Goal: Information Seeking & Learning: Learn about a topic

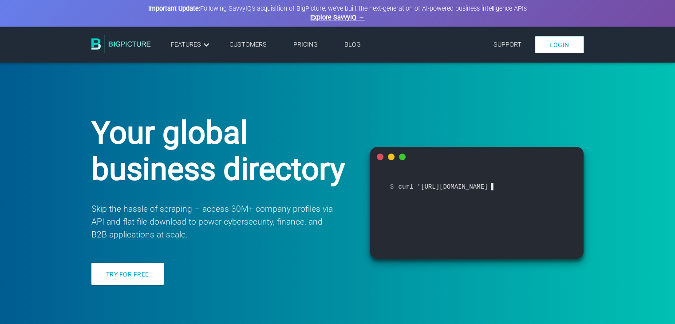
drag, startPoint x: 0, startPoint y: 0, endPoint x: 303, endPoint y: 46, distance: 307.0
click at [303, 46] on link "Pricing" at bounding box center [305, 45] width 24 height 8
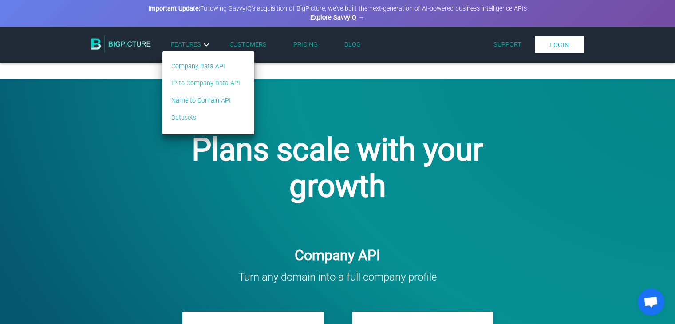
click at [190, 83] on link "IP-to-Company Data API" at bounding box center [205, 84] width 69 height 10
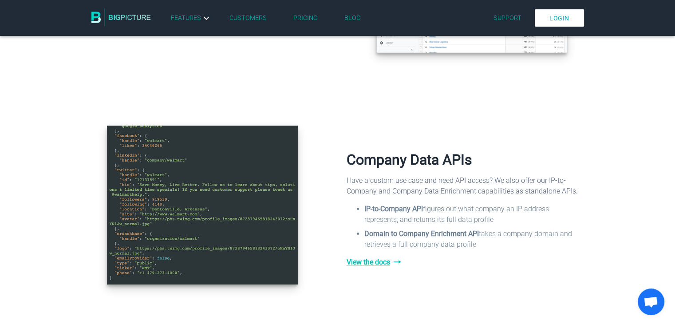
scroll to position [973, 0]
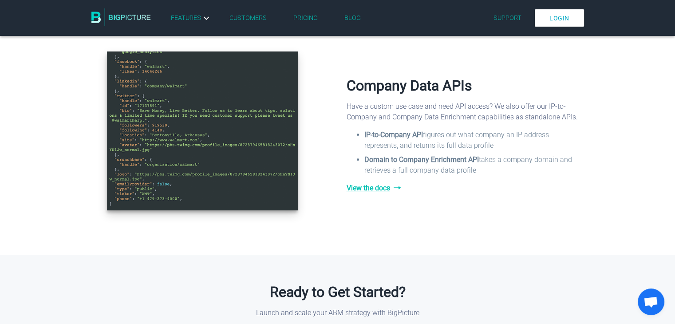
click at [357, 193] on span "View the docs" at bounding box center [464, 188] width 235 height 11
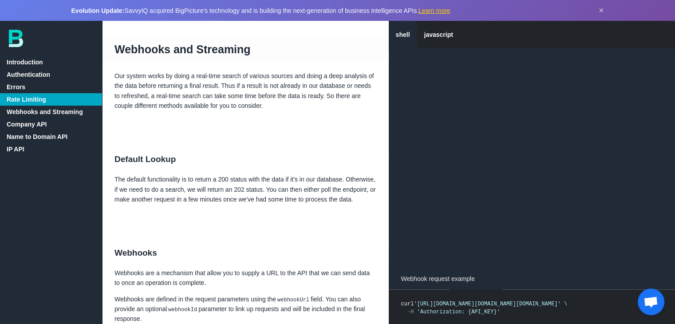
scroll to position [964, 0]
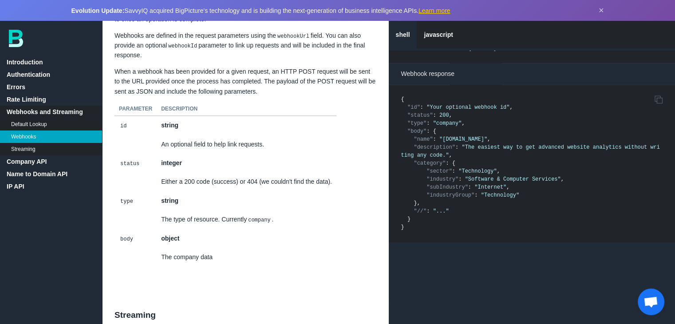
scroll to position [1193, 0]
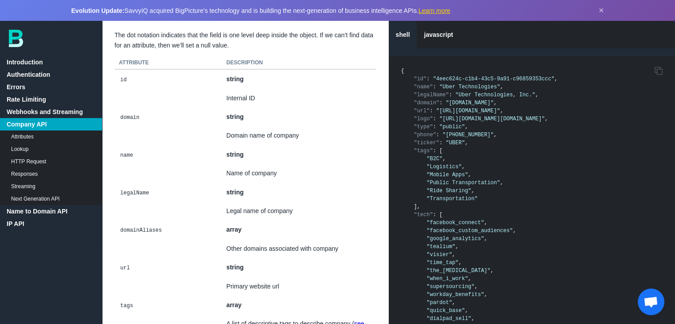
scroll to position [1895, 0]
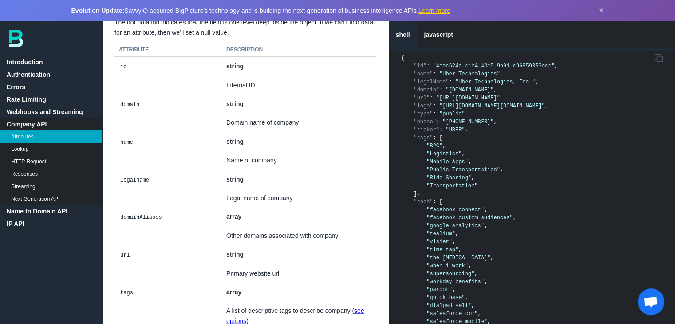
scroll to position [1874, 0]
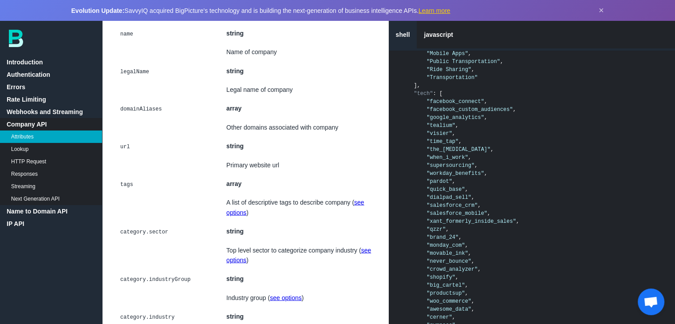
scroll to position [2106, 0]
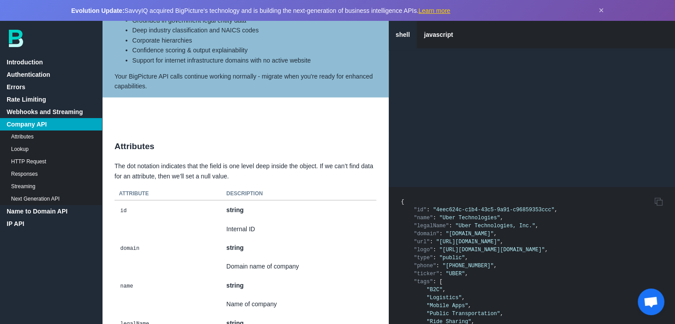
scroll to position [1714, 0]
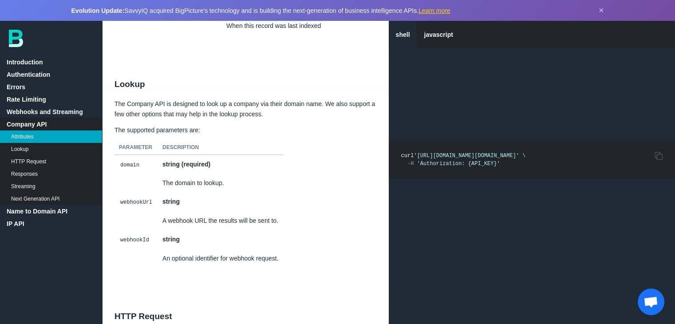
scroll to position [3889, 0]
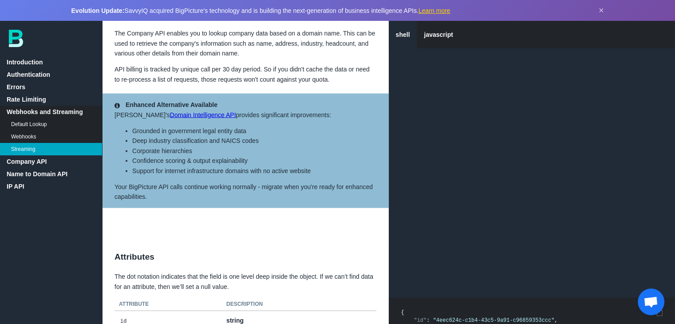
scroll to position [1791, 0]
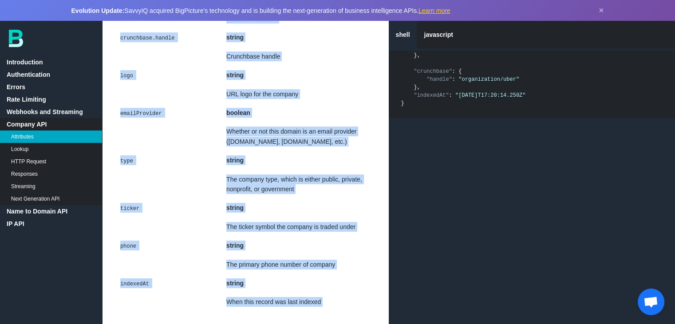
scroll to position [3700, 0]
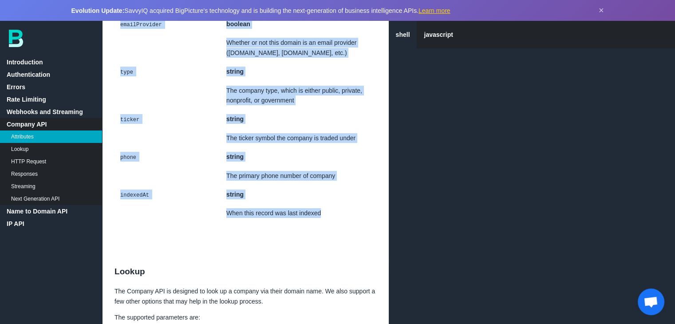
drag, startPoint x: 120, startPoint y: 192, endPoint x: 318, endPoint y: 226, distance: 200.7
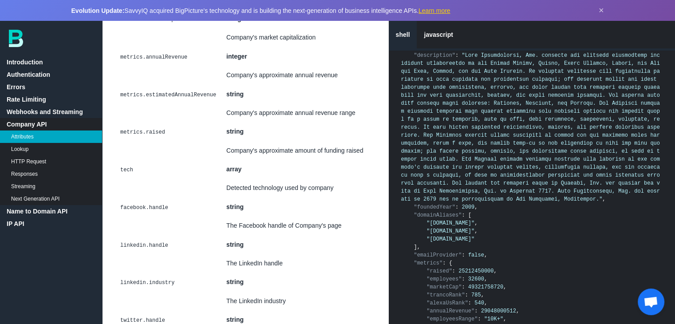
scroll to position [3012, 0]
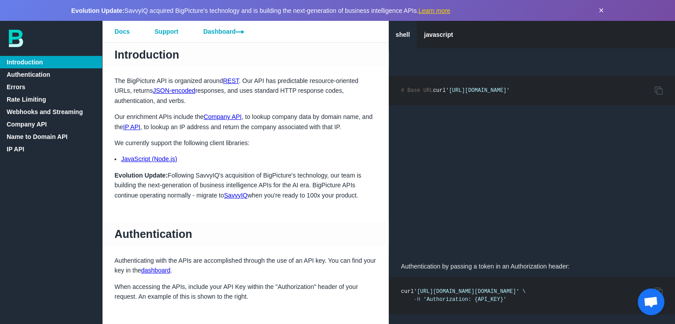
click at [599, 11] on button "×" at bounding box center [601, 10] width 5 height 10
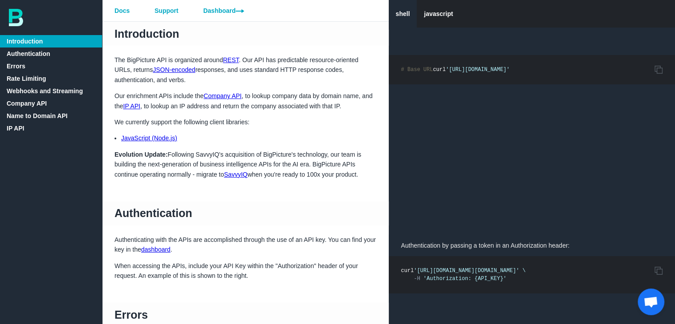
click at [37, 105] on link "Company API" at bounding box center [51, 103] width 102 height 12
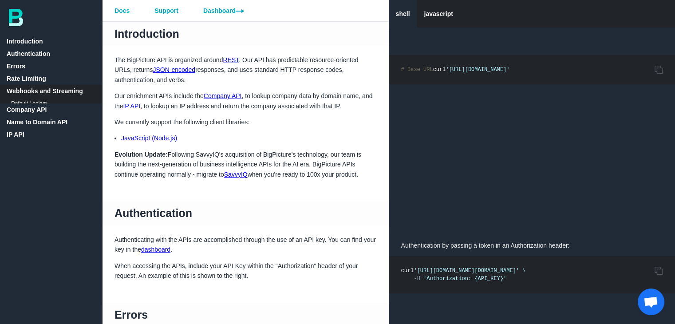
scroll to position [1639, 0]
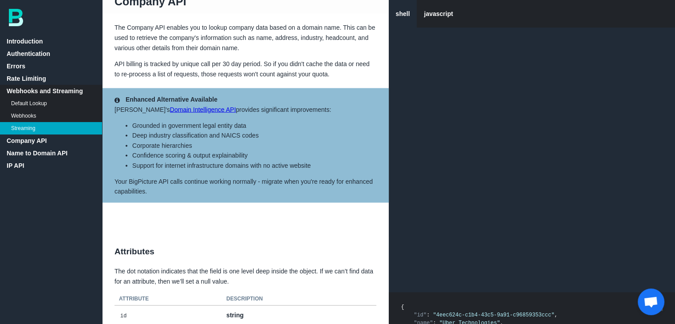
click at [33, 137] on link "Company API" at bounding box center [51, 140] width 102 height 12
click at [28, 141] on link "Company API" at bounding box center [51, 140] width 102 height 12
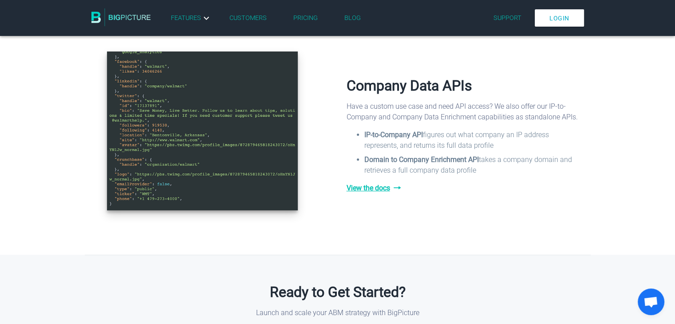
click at [307, 19] on link "Pricing" at bounding box center [305, 18] width 24 height 8
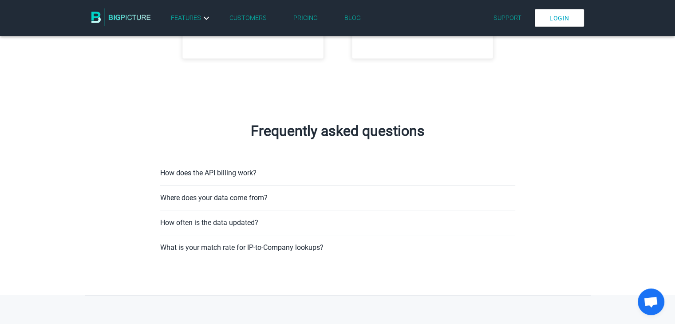
scroll to position [482, 0]
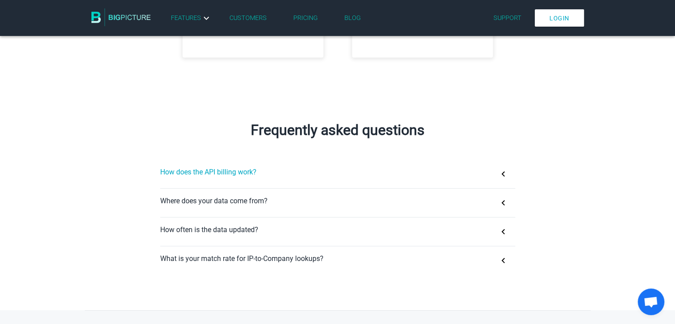
click at [469, 180] on button "How does the API billing work?" at bounding box center [337, 174] width 355 height 28
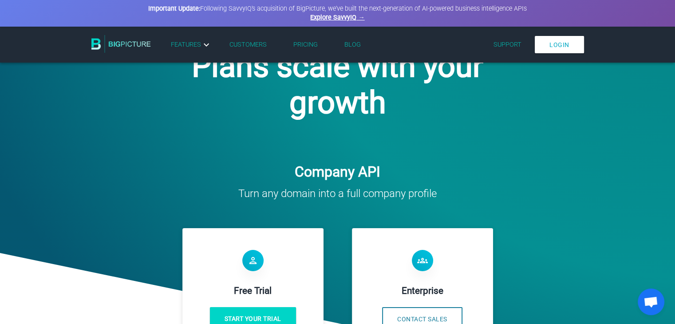
scroll to position [80, 0]
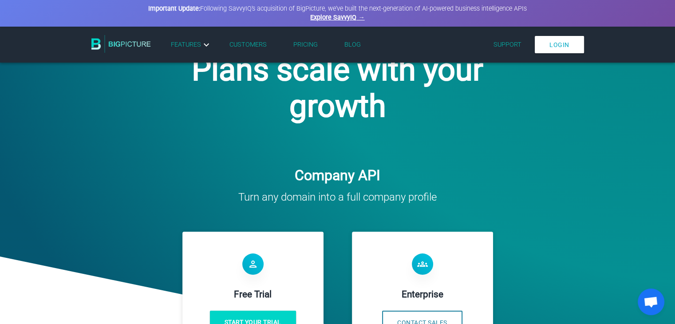
click at [307, 41] on link "Pricing" at bounding box center [305, 45] width 24 height 8
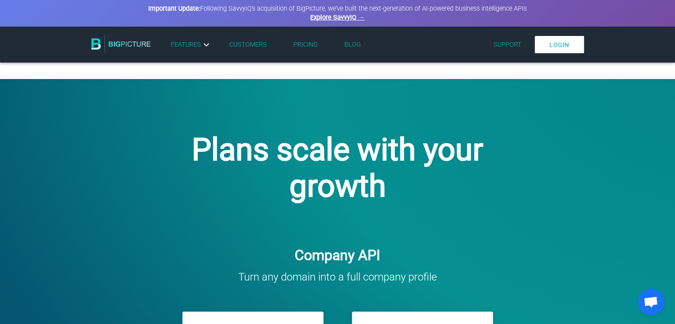
click at [307, 43] on link "Pricing" at bounding box center [305, 45] width 24 height 8
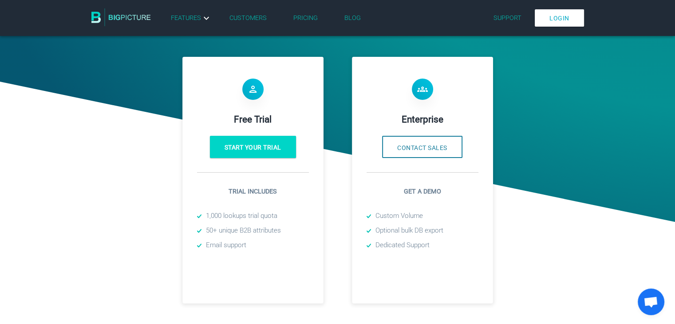
scroll to position [258, 0]
